Goal: Information Seeking & Learning: Compare options

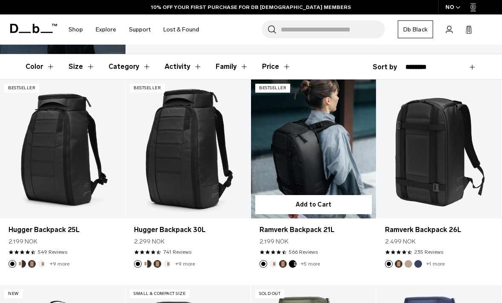
click at [318, 155] on link "Ramverk Backpack 21L" at bounding box center [313, 149] width 125 height 139
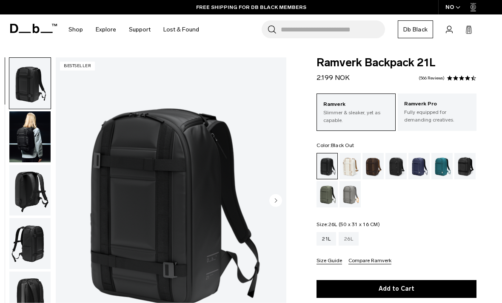
click at [349, 244] on div "26L" at bounding box center [349, 239] width 20 height 14
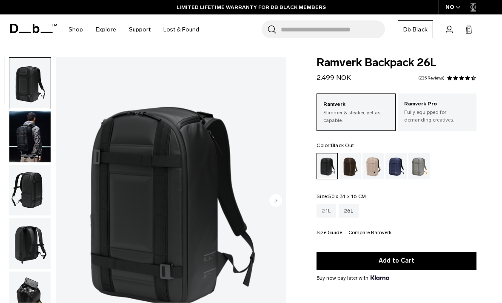
click at [330, 212] on div "21L" at bounding box center [327, 211] width 20 height 14
